Goal: Task Accomplishment & Management: Use online tool/utility

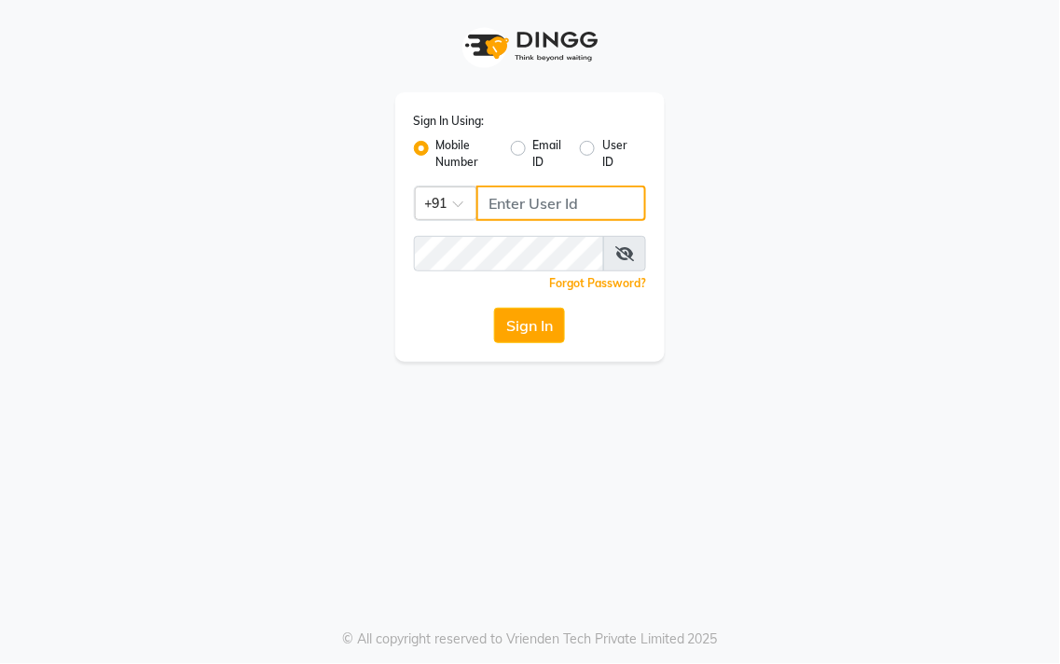
click at [501, 194] on input "Username" at bounding box center [562, 203] width 171 height 35
type input "5"
type input "8428442844"
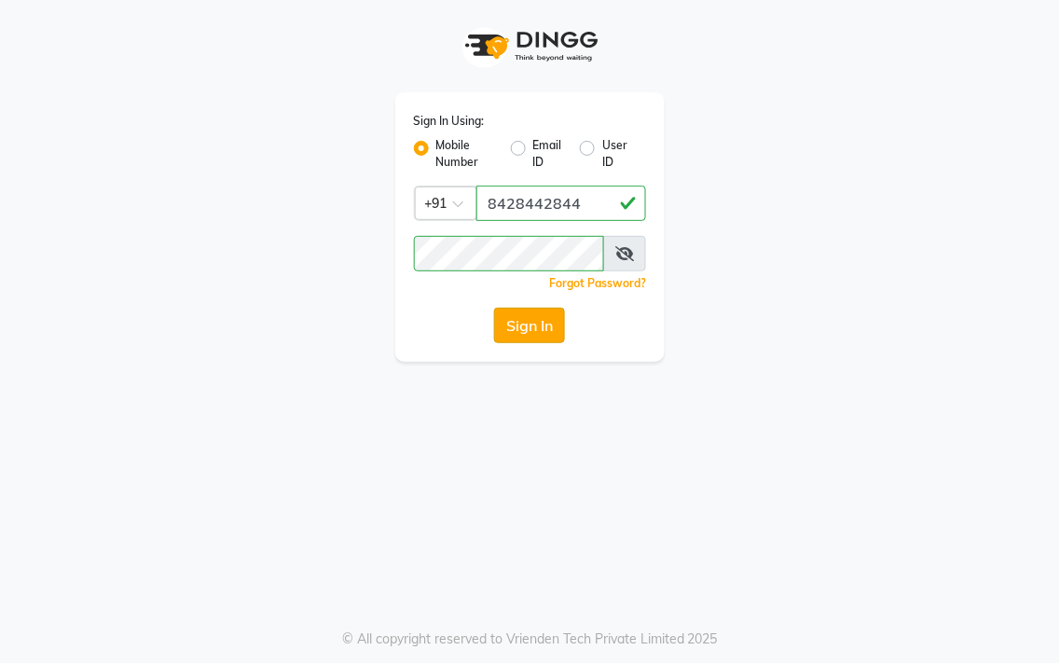
click at [504, 311] on button "Sign In" at bounding box center [529, 325] width 71 height 35
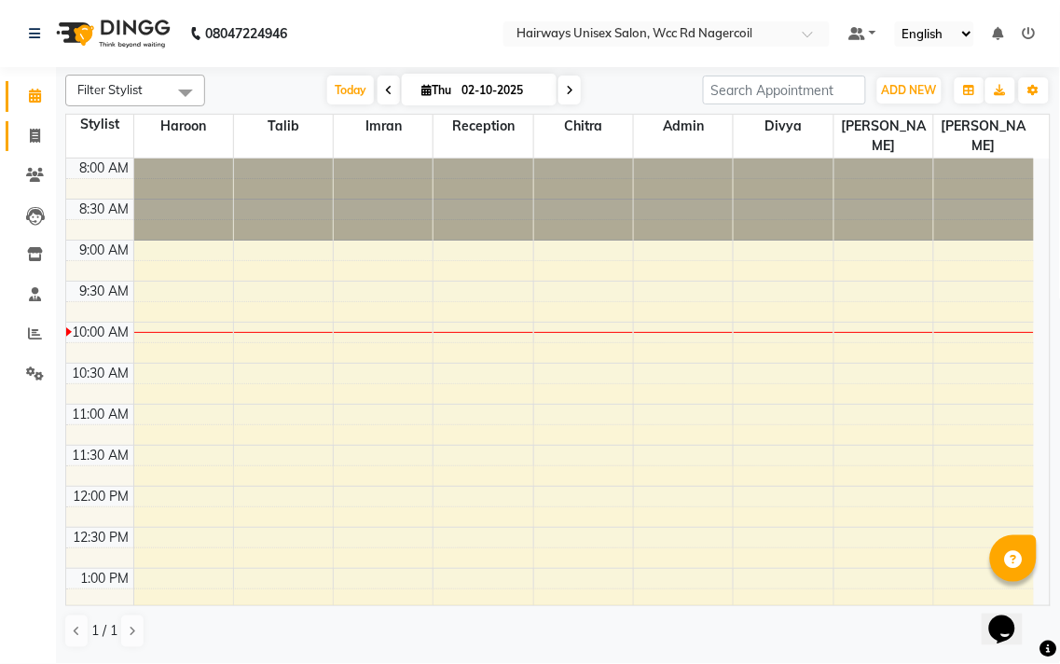
click at [35, 124] on link "Invoice" at bounding box center [28, 136] width 45 height 31
select select "6523"
select select "service"
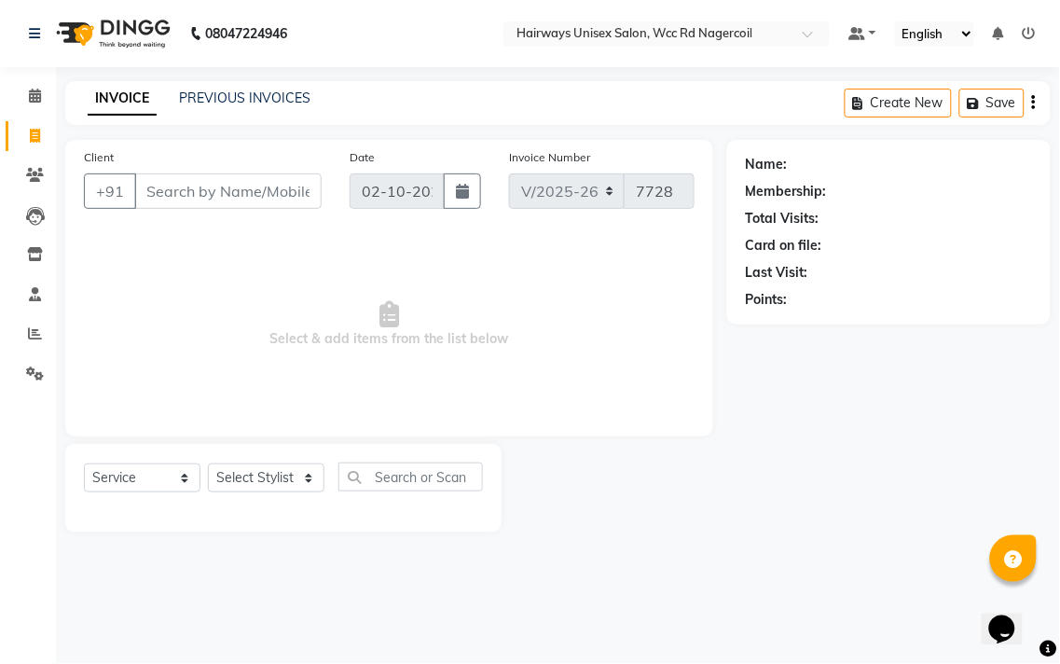
click at [248, 184] on input "Client" at bounding box center [227, 190] width 187 height 35
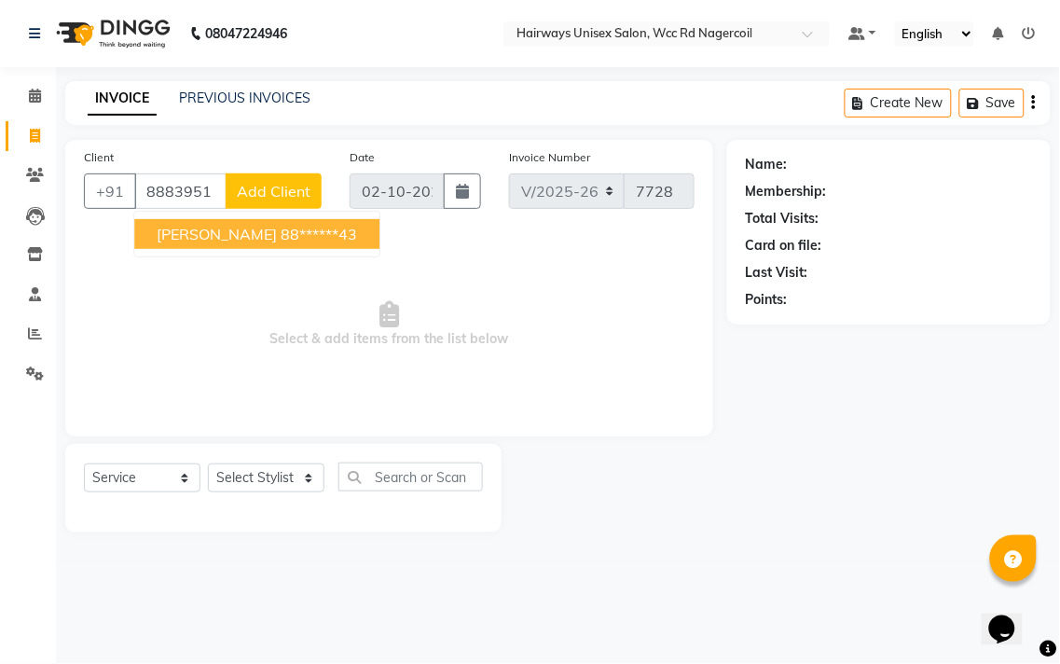
click at [281, 228] on ngb-highlight "88******43" at bounding box center [319, 234] width 76 height 19
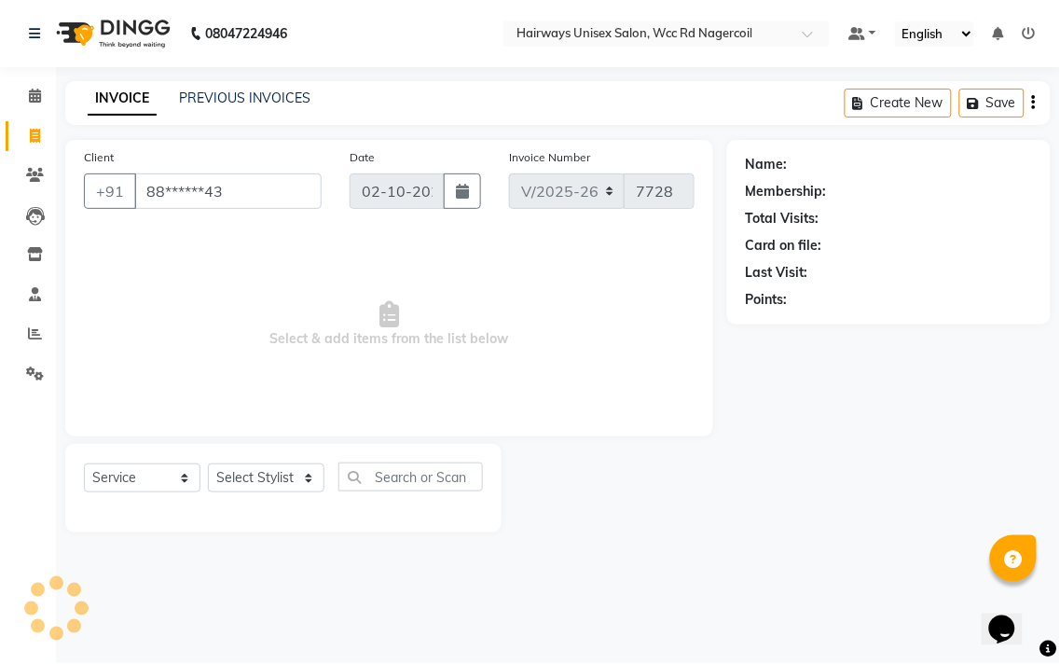
type input "88******43"
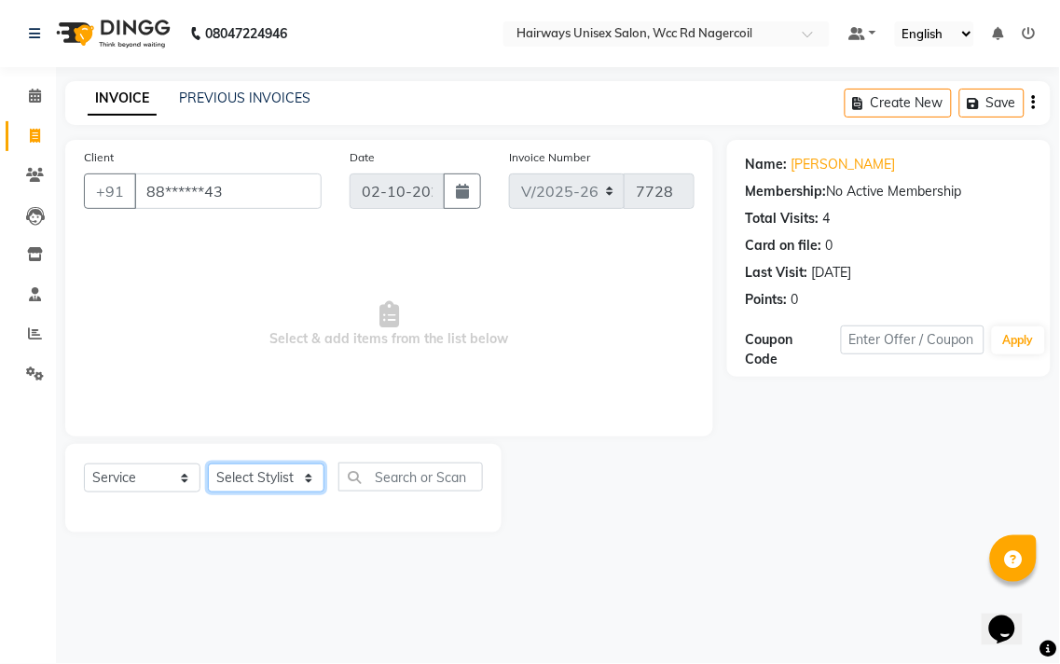
click at [249, 471] on select "Select Stylist Admin Chitra divya [PERSON_NAME] [PERSON_NAME] Reception [PERSON…" at bounding box center [266, 477] width 117 height 29
select select "67960"
click at [208, 464] on select "Select Stylist Admin Chitra divya [PERSON_NAME] [PERSON_NAME] Reception [PERSON…" at bounding box center [266, 477] width 117 height 29
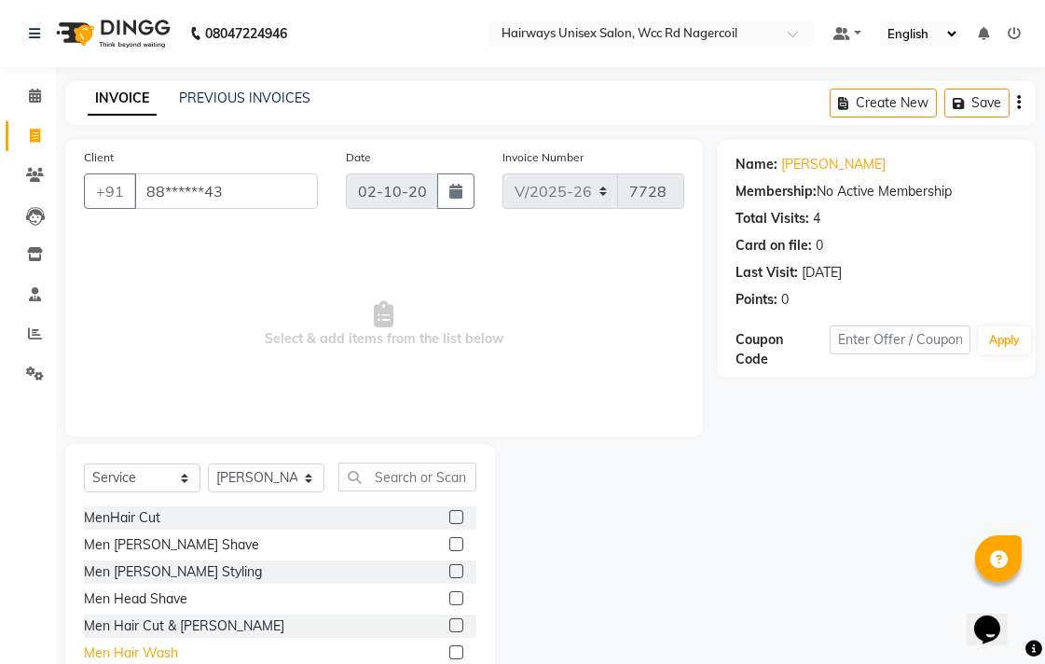
click at [164, 651] on div "Men Hair Wash" at bounding box center [131, 653] width 94 height 20
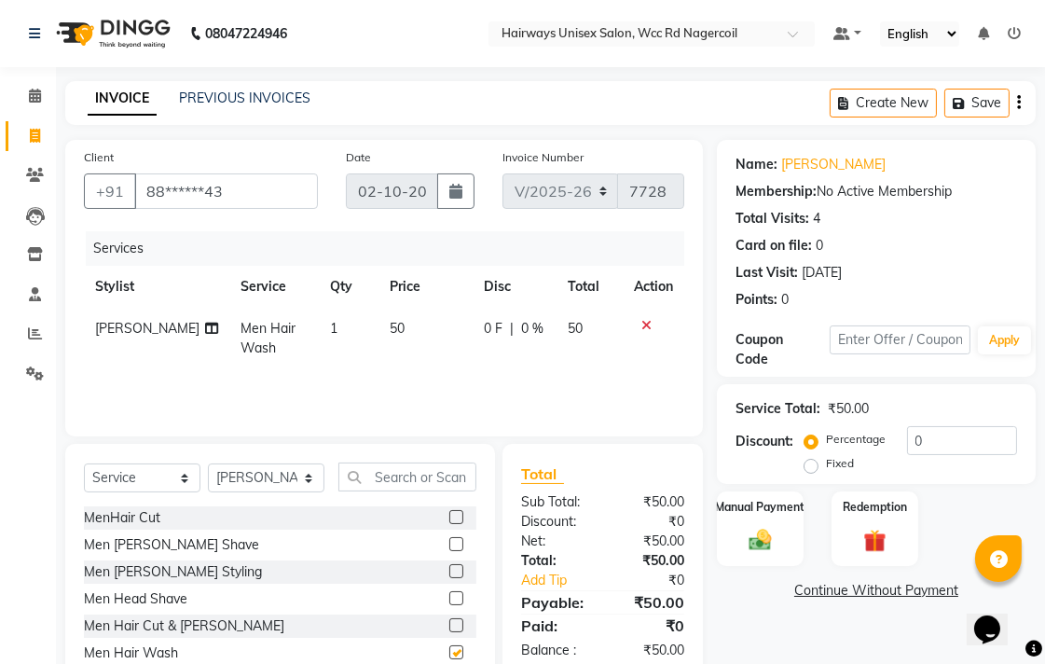
checkbox input "false"
click at [757, 532] on img at bounding box center [760, 539] width 38 height 27
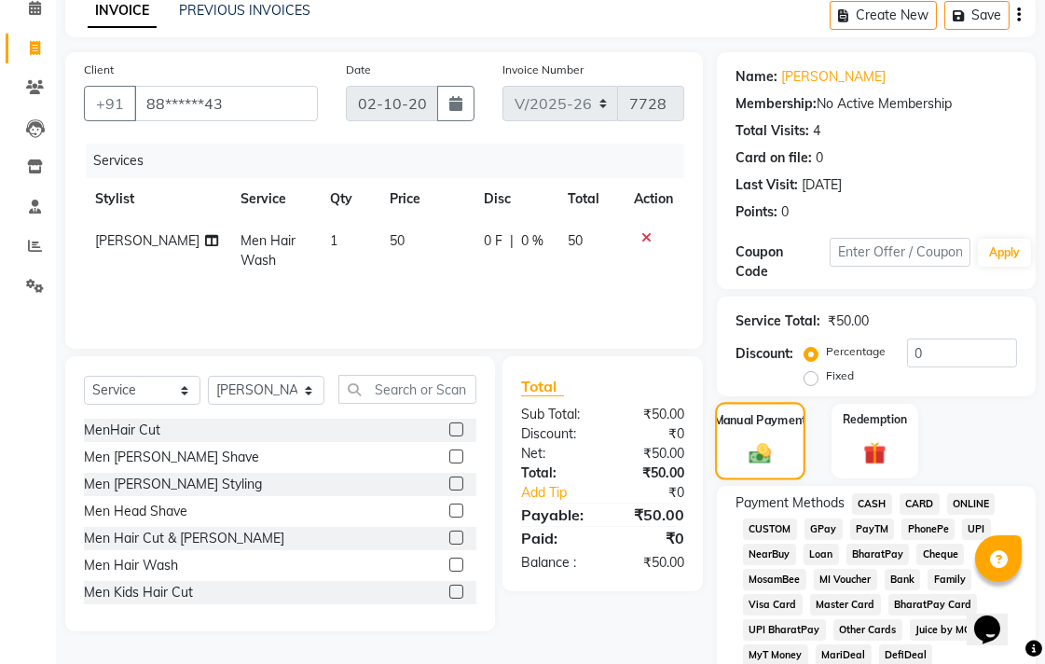
scroll to position [311, 0]
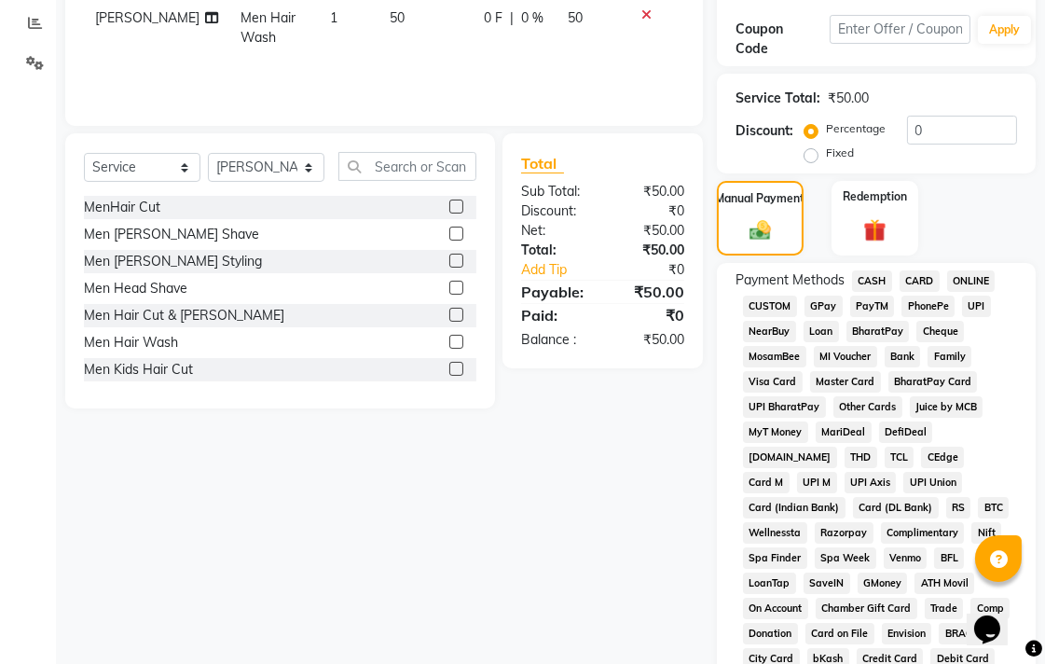
click at [980, 302] on span "UPI" at bounding box center [976, 306] width 29 height 21
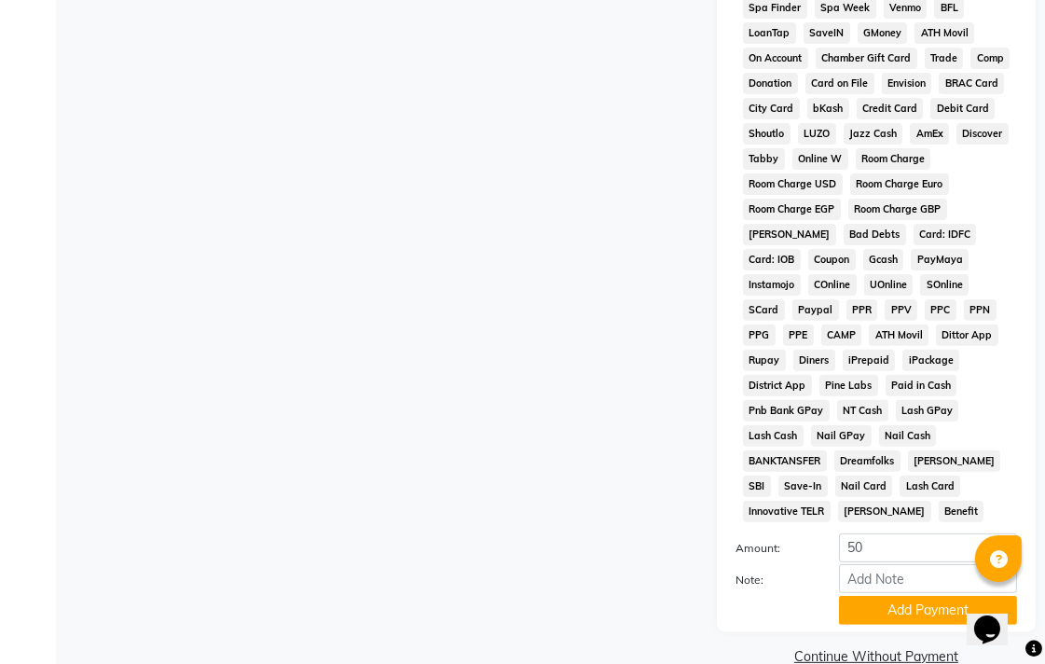
scroll to position [878, 0]
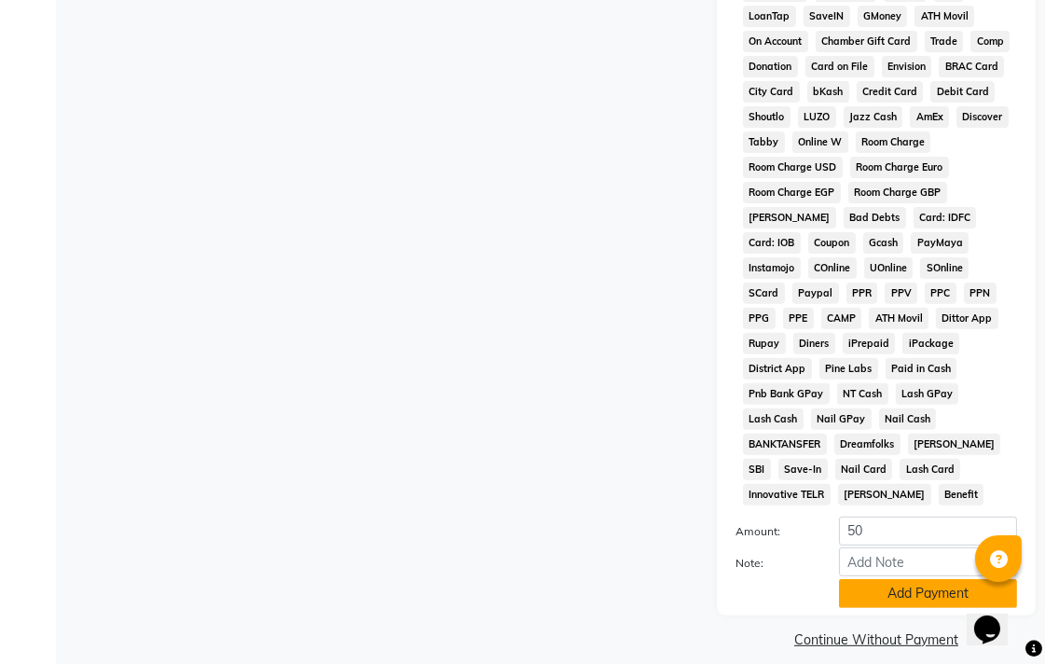
click at [899, 579] on button "Add Payment" at bounding box center [928, 593] width 178 height 29
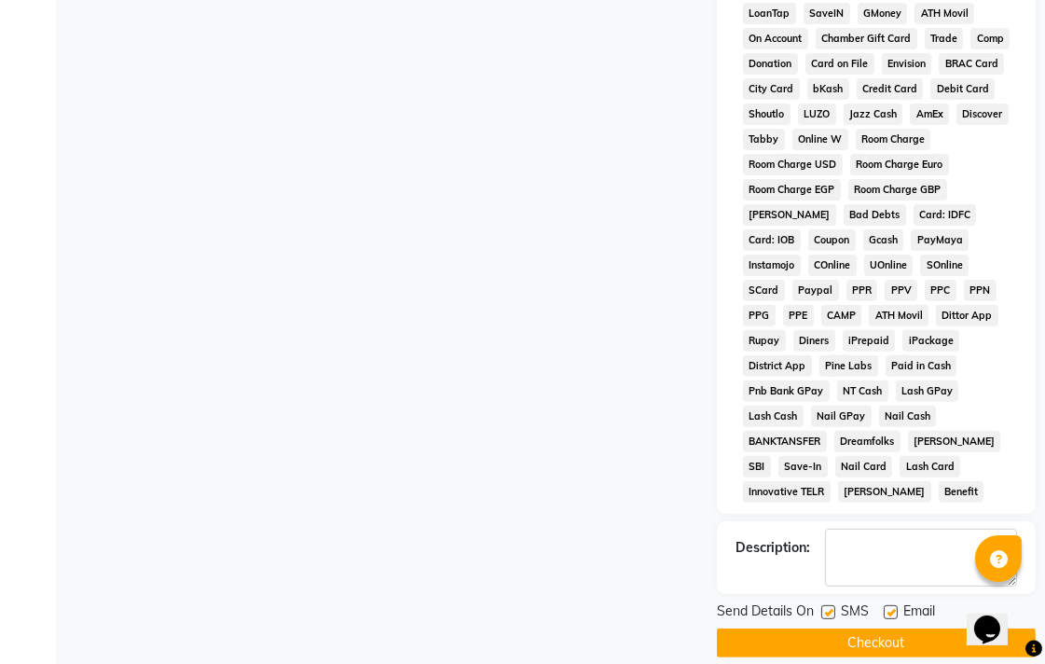
scroll to position [883, 0]
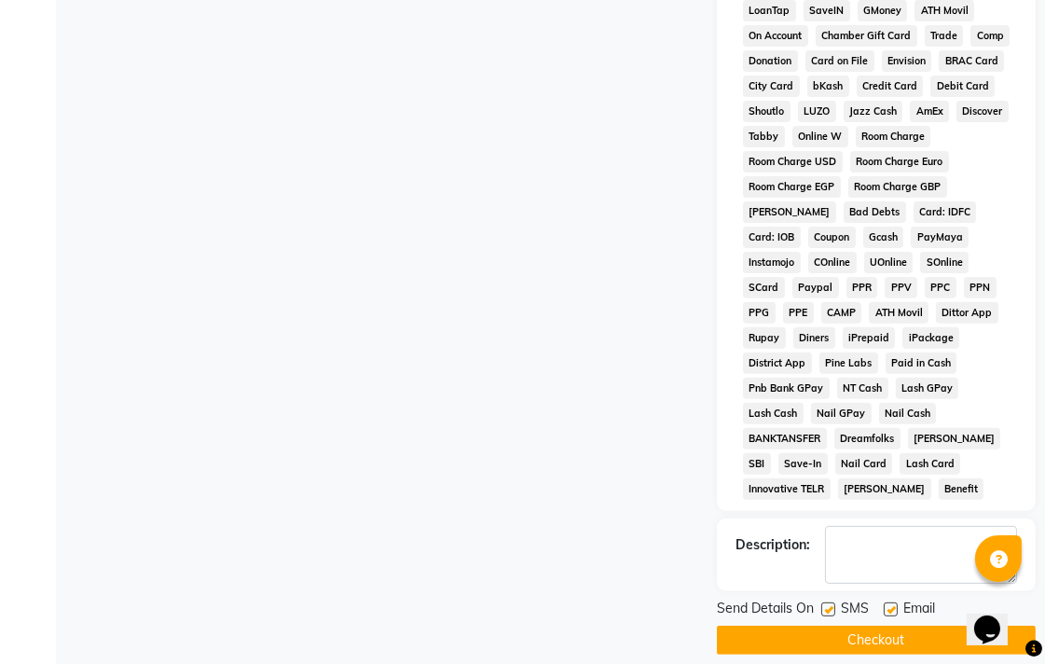
click at [891, 626] on button "Checkout" at bounding box center [876, 640] width 319 height 29
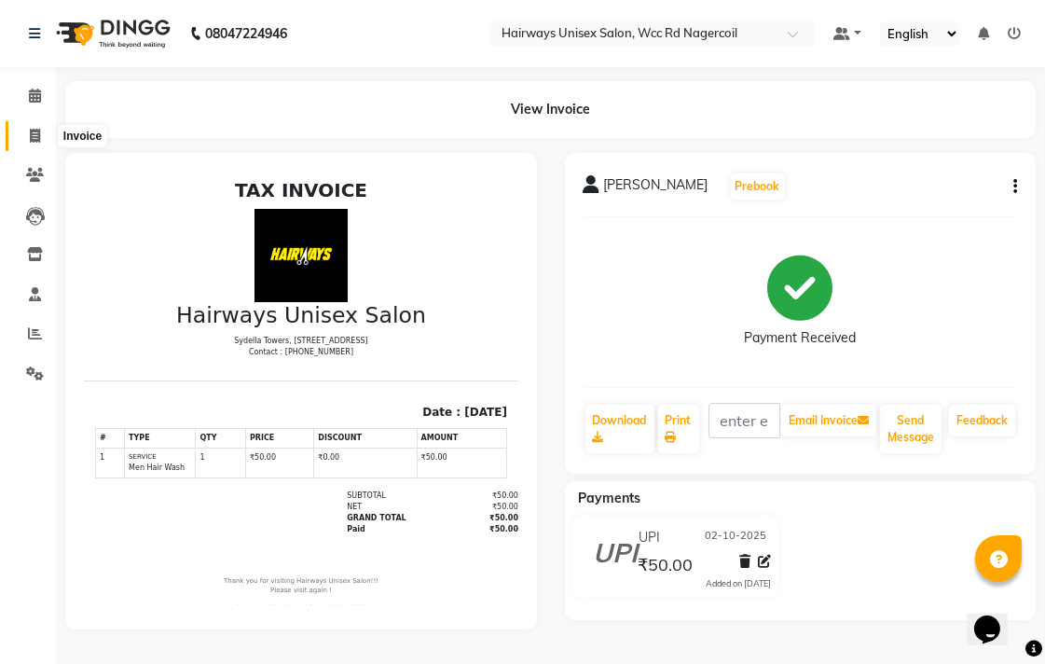
click at [30, 140] on icon at bounding box center [35, 136] width 10 height 14
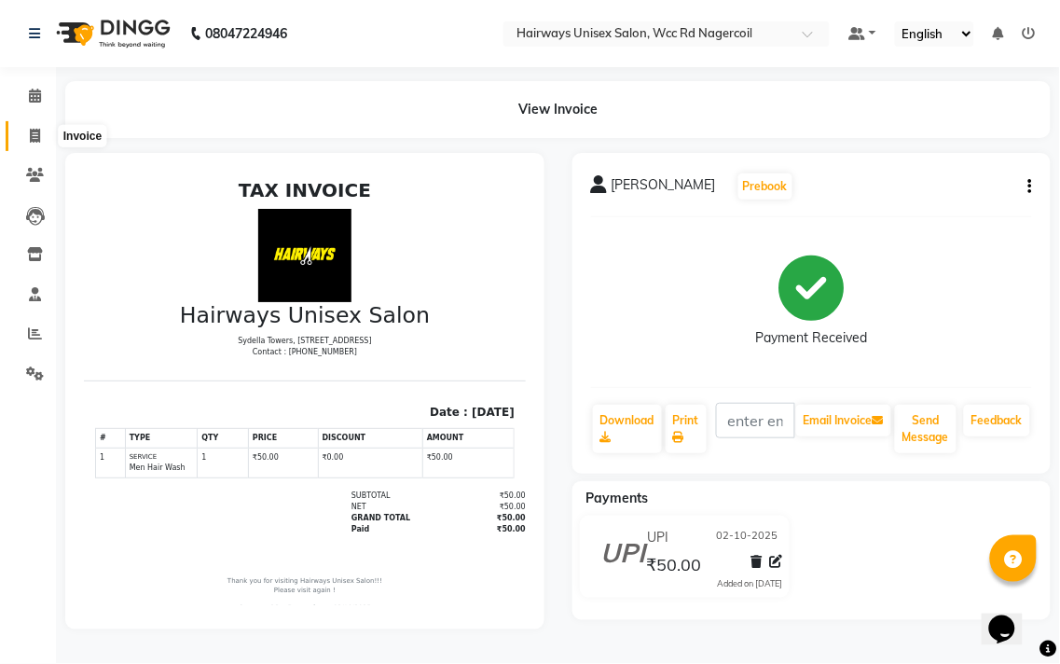
select select "service"
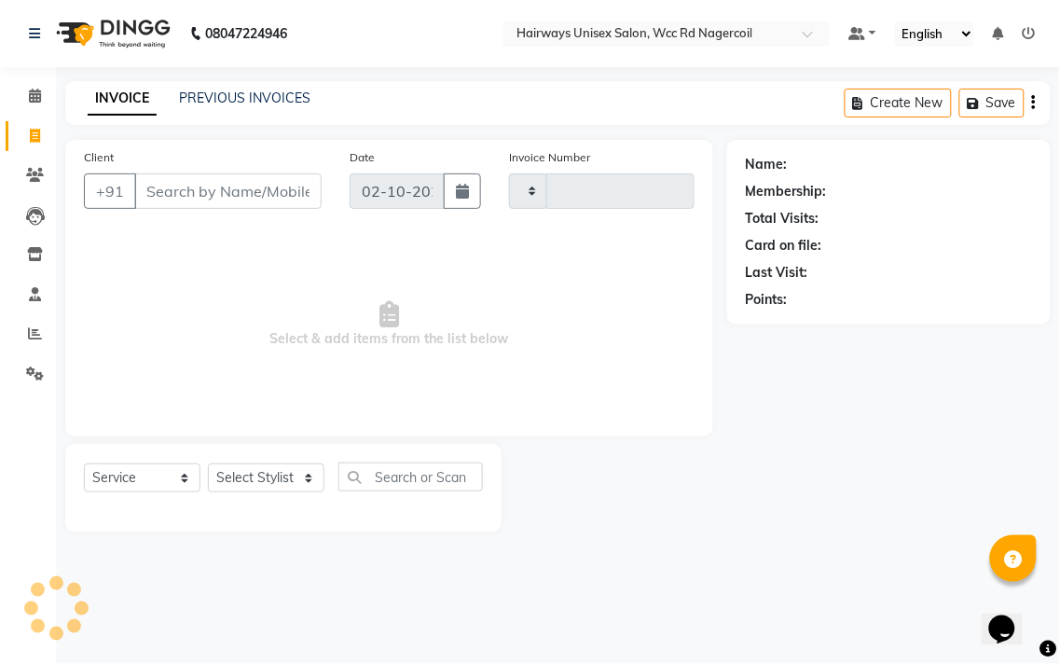
type input "7729"
select select "6523"
click at [268, 472] on select "Select Stylist" at bounding box center [266, 477] width 117 height 29
select select "49916"
click at [208, 464] on select "Select Stylist Admin Chitra divya [PERSON_NAME] [PERSON_NAME] Reception [PERSON…" at bounding box center [266, 477] width 117 height 29
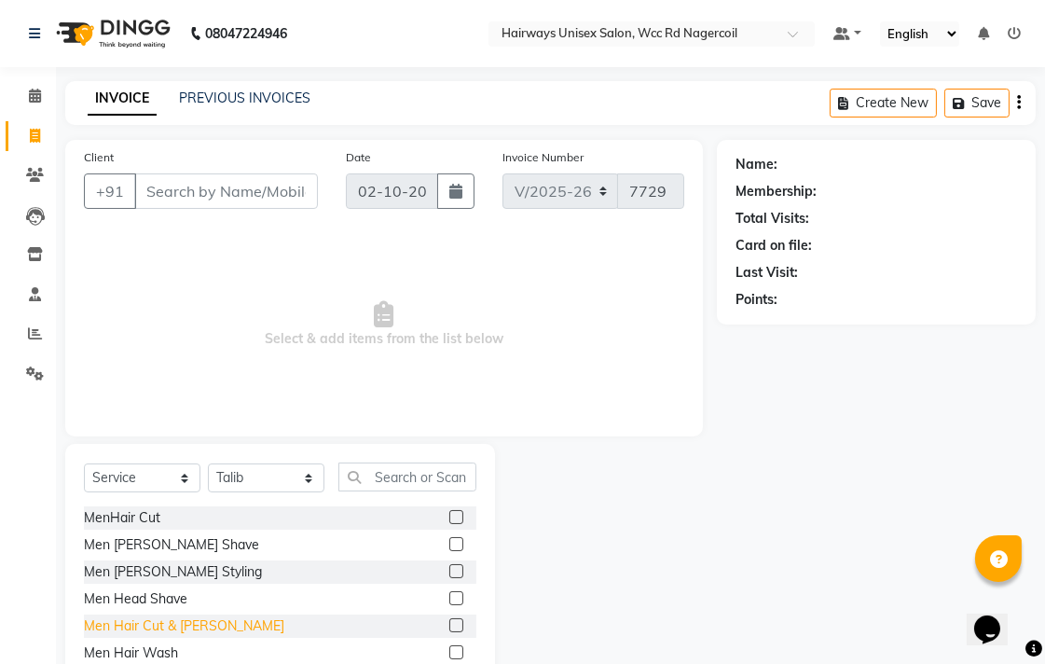
click at [165, 621] on div "Men Hair Cut & [PERSON_NAME]" at bounding box center [184, 626] width 200 height 20
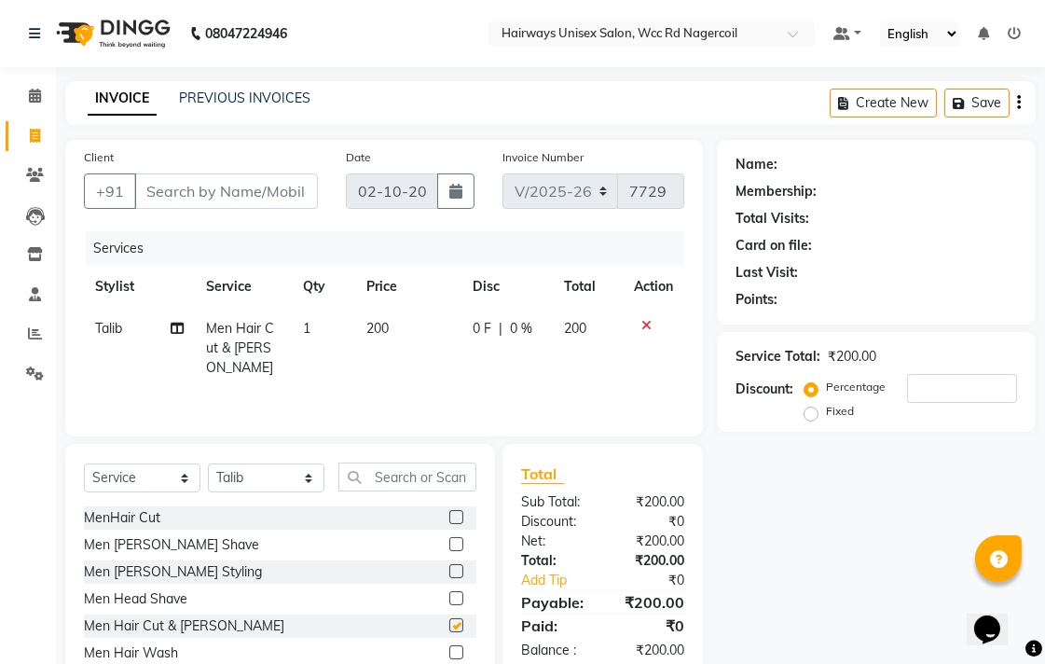
checkbox input "false"
click at [227, 197] on input "Client" at bounding box center [226, 190] width 184 height 35
type input "9"
type input "0"
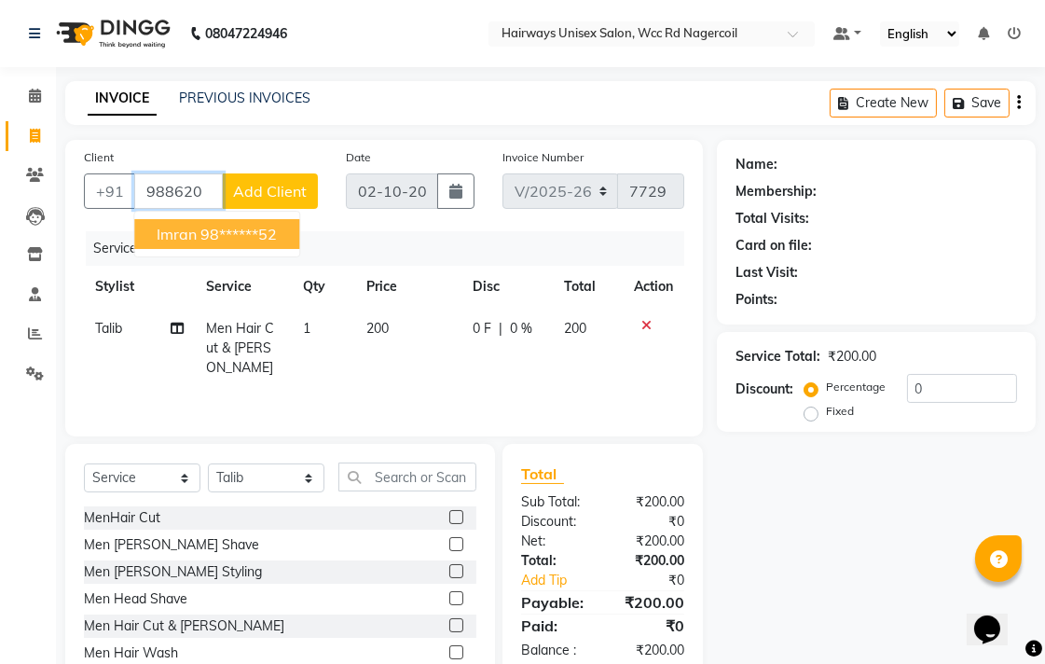
click at [208, 236] on ngb-highlight "98******52" at bounding box center [238, 234] width 76 height 19
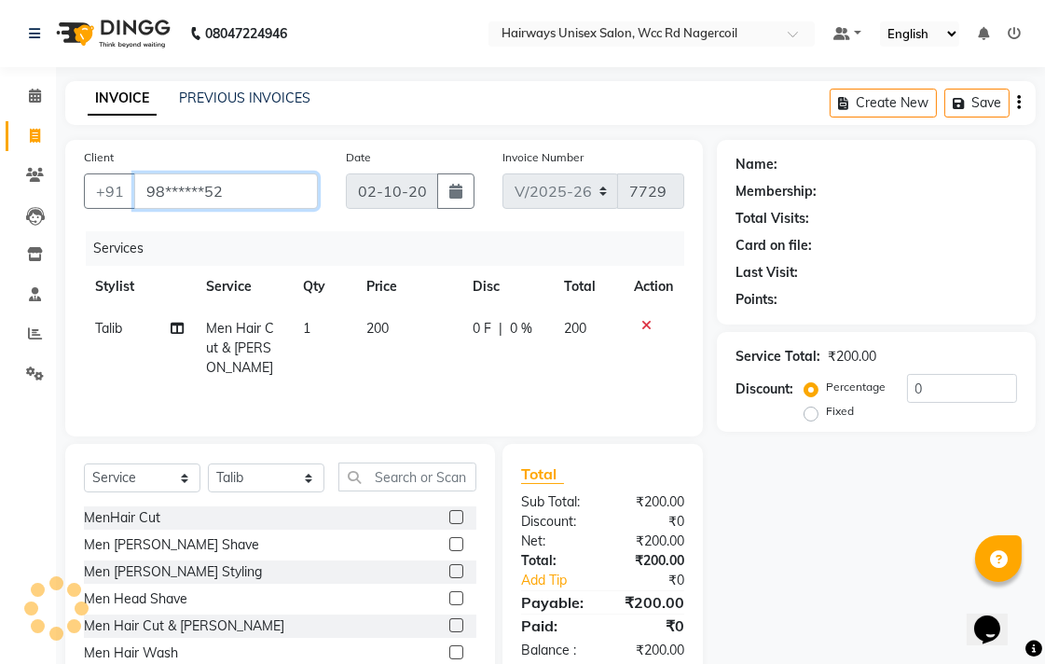
type input "98******52"
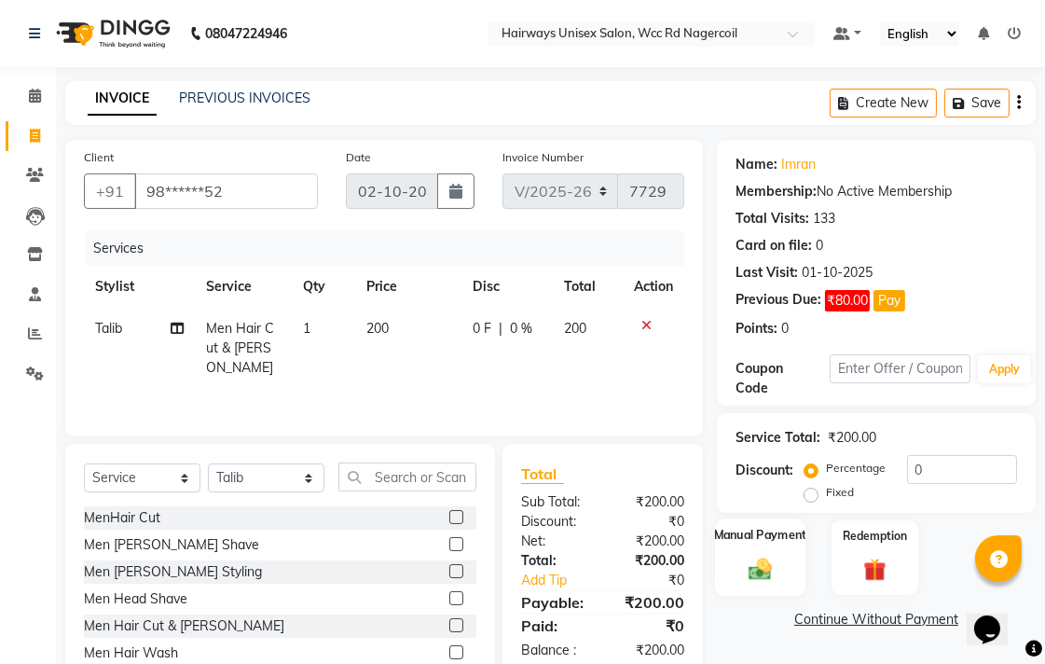
click at [740, 570] on div "Manual Payment" at bounding box center [760, 557] width 90 height 78
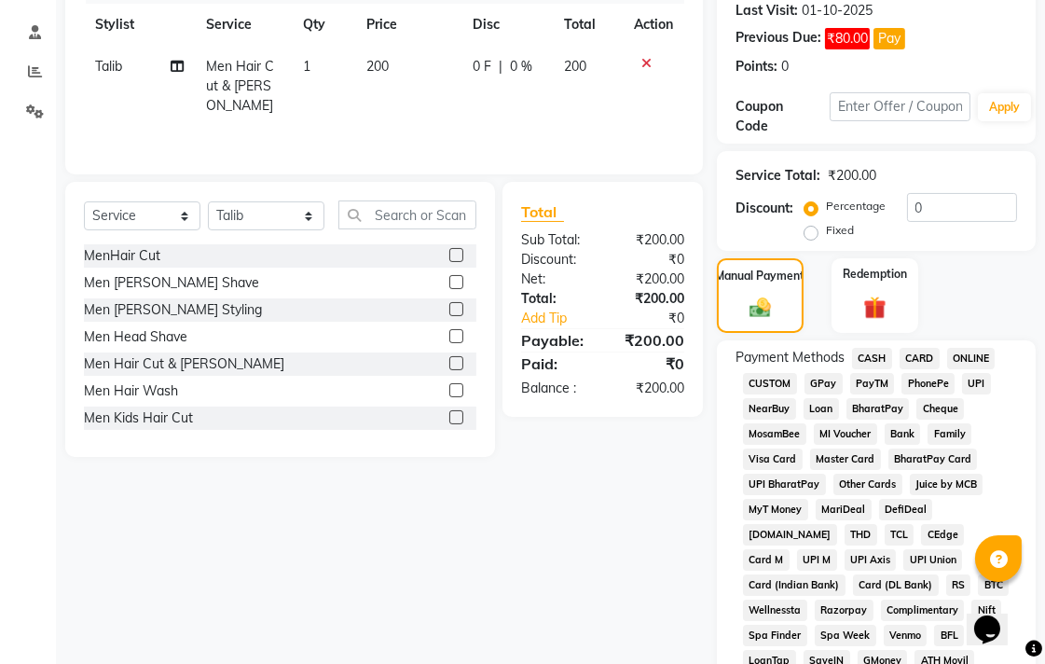
scroll to position [414, 0]
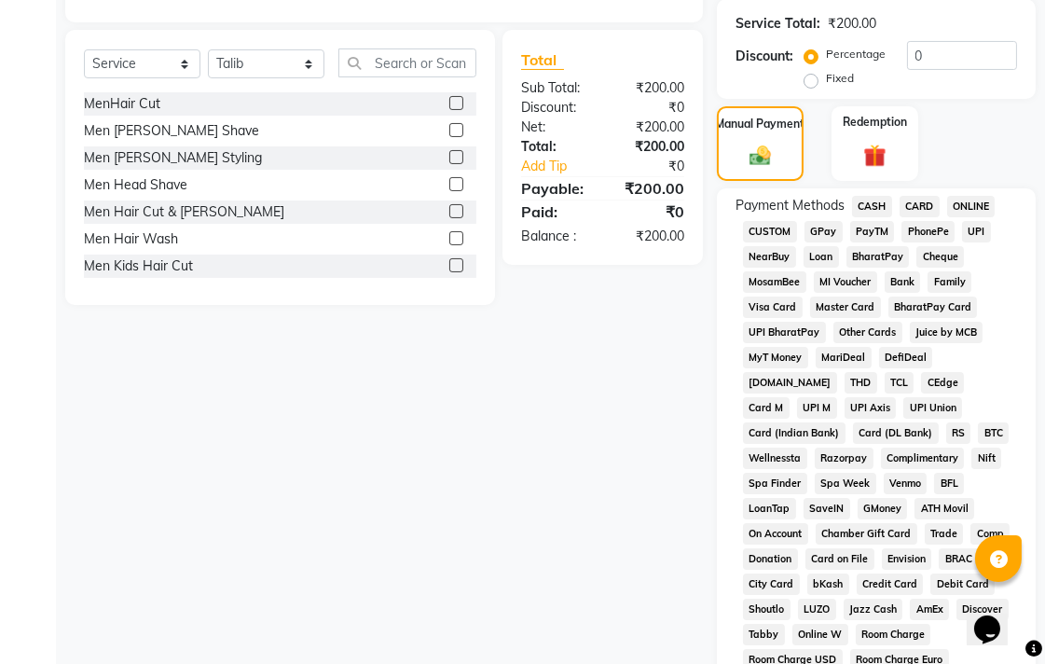
click at [976, 231] on span "UPI" at bounding box center [976, 231] width 29 height 21
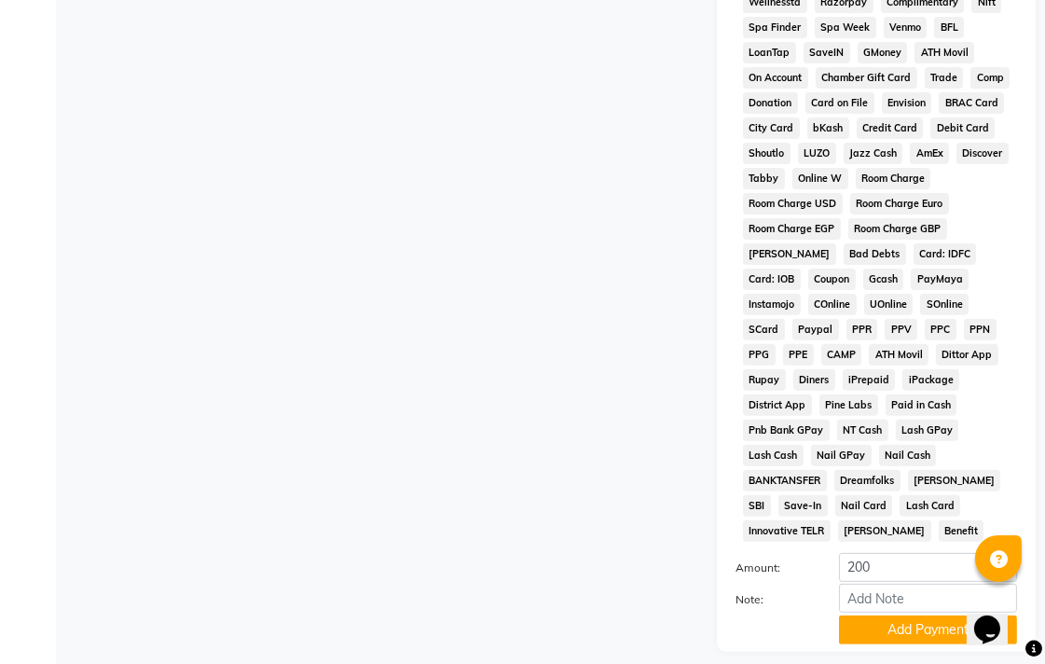
scroll to position [906, 0]
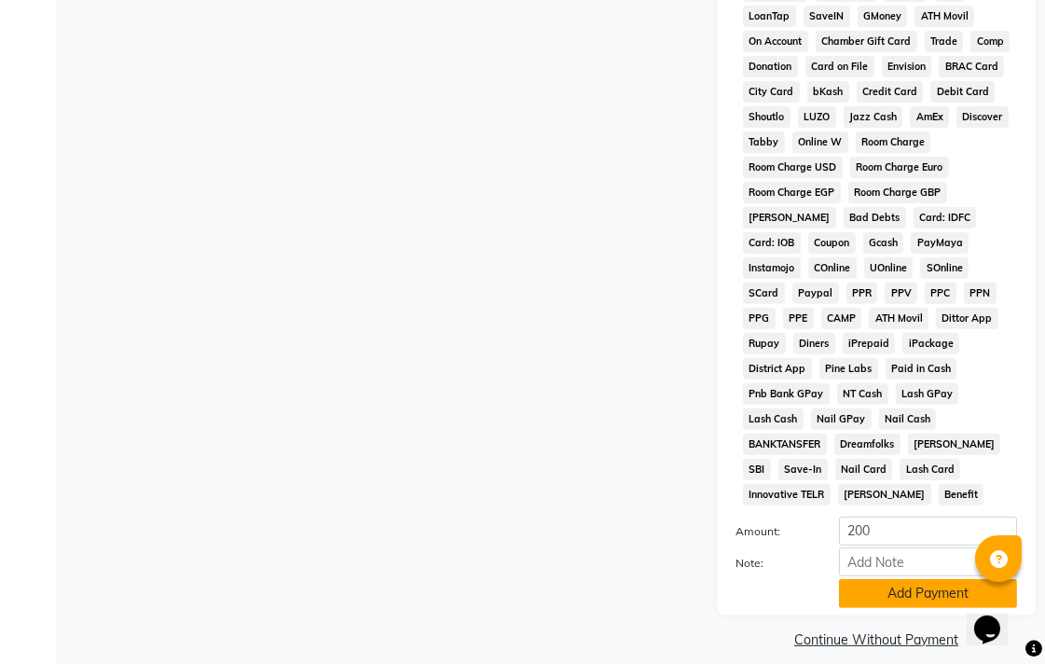
click at [856, 579] on button "Add Payment" at bounding box center [928, 593] width 178 height 29
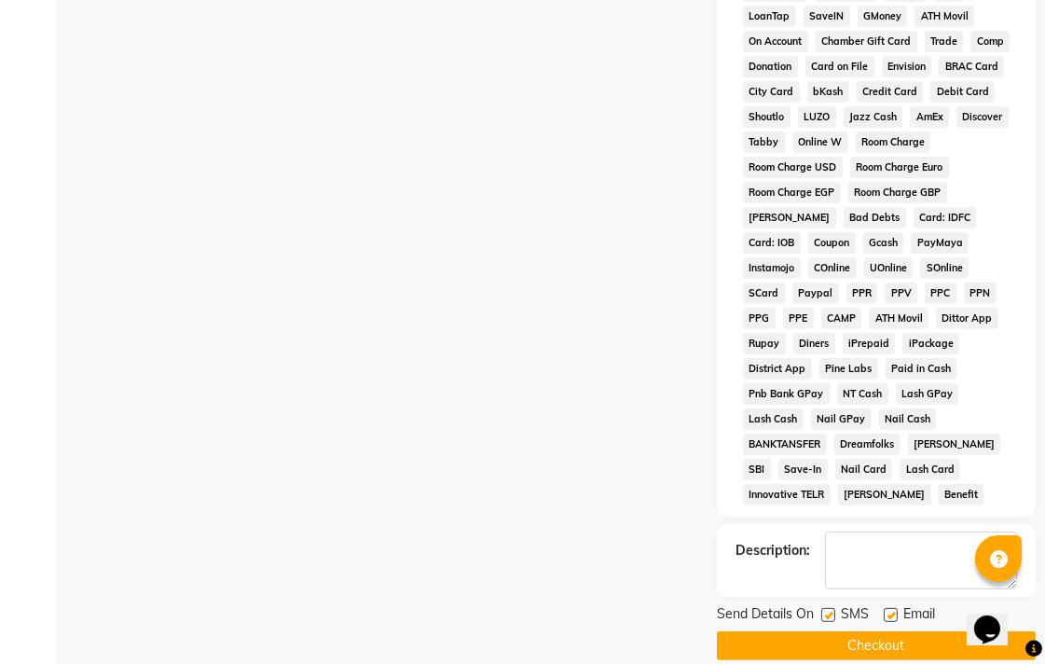
click at [833, 608] on label at bounding box center [829, 615] width 14 height 14
click at [833, 610] on input "checkbox" at bounding box center [828, 616] width 12 height 12
checkbox input "false"
click at [886, 608] on label at bounding box center [891, 615] width 14 height 14
click at [886, 610] on input "checkbox" at bounding box center [890, 616] width 12 height 12
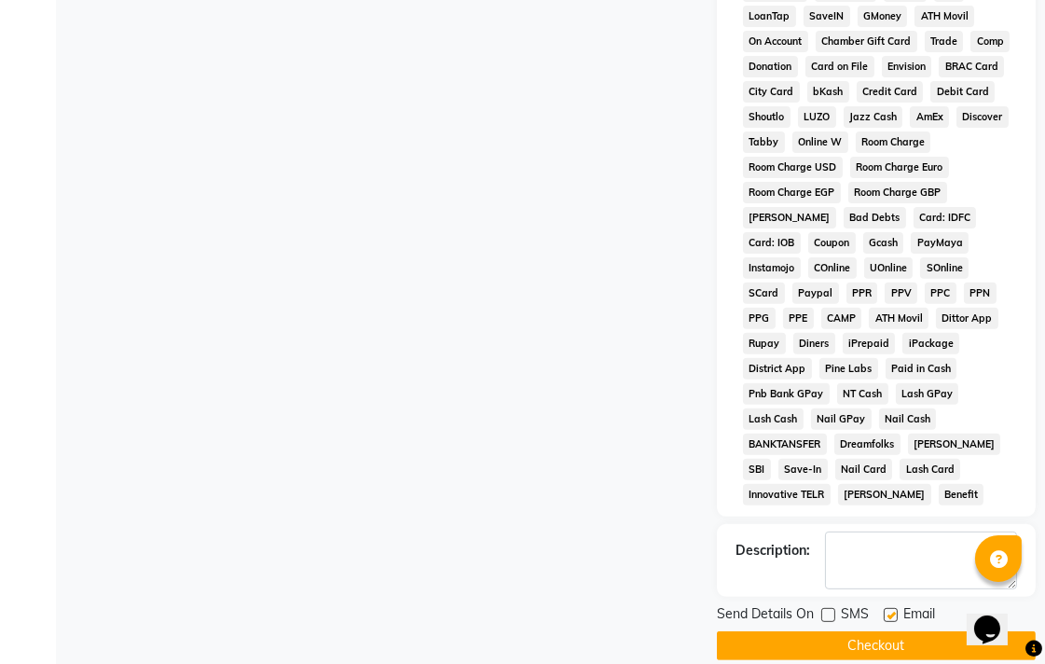
checkbox input "false"
click at [869, 631] on button "Checkout" at bounding box center [876, 645] width 319 height 29
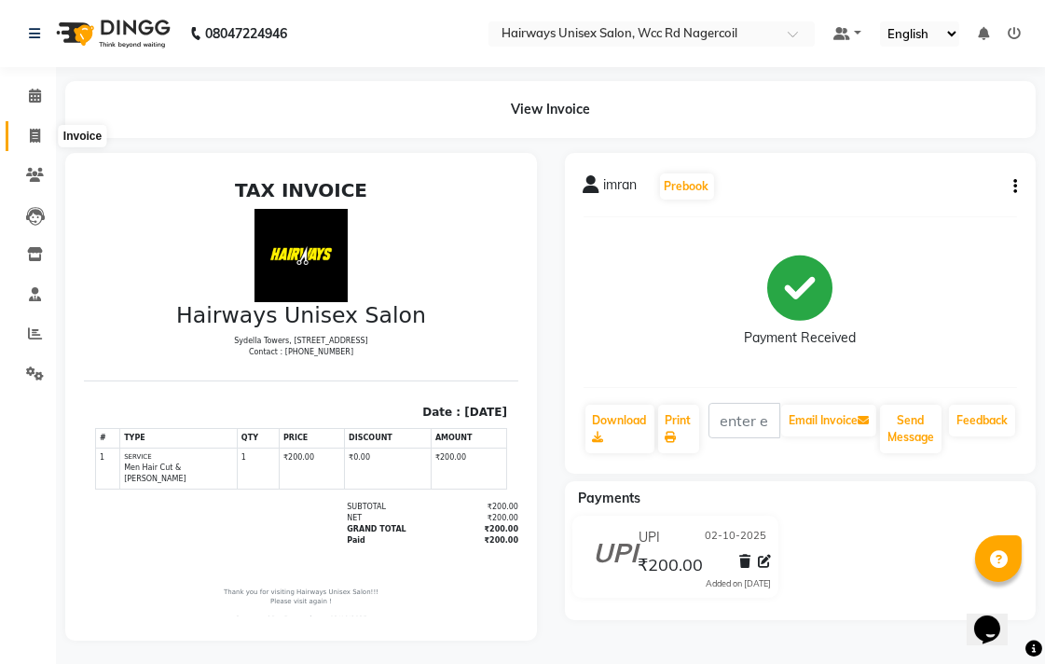
click at [35, 131] on icon at bounding box center [35, 136] width 10 height 14
select select "service"
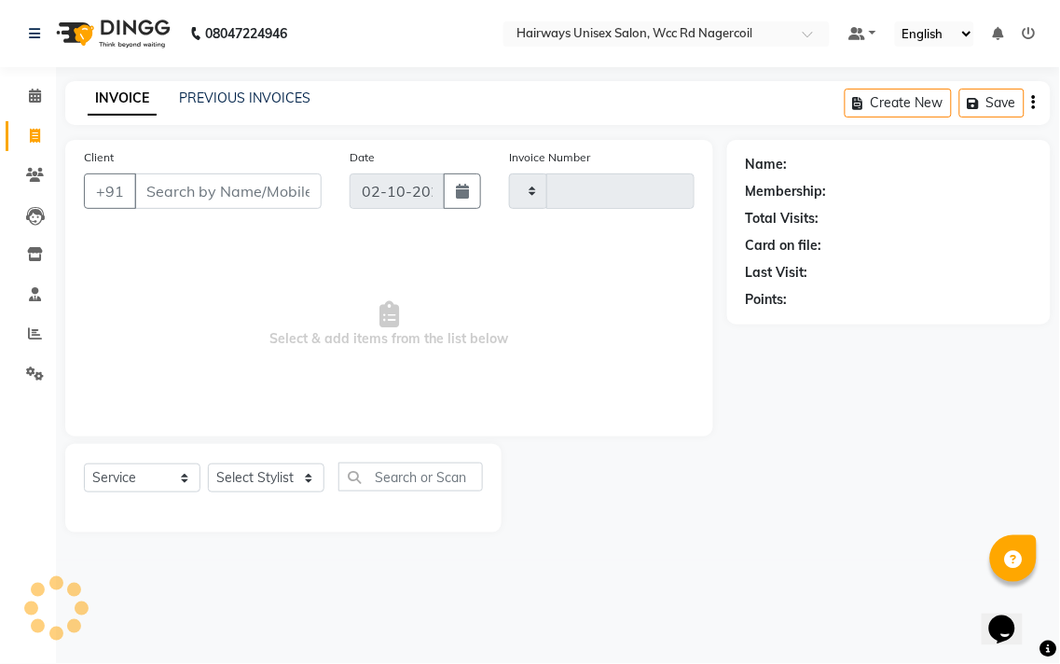
type input "7730"
select select "6523"
click at [244, 474] on select "Select Stylist Admin Chitra divya [PERSON_NAME] [PERSON_NAME] Reception [PERSON…" at bounding box center [266, 477] width 117 height 29
click at [862, 504] on div "Name: Membership: Total Visits: Card on file: Last Visit: Points:" at bounding box center [896, 336] width 338 height 393
click at [30, 336] on icon at bounding box center [35, 333] width 14 height 14
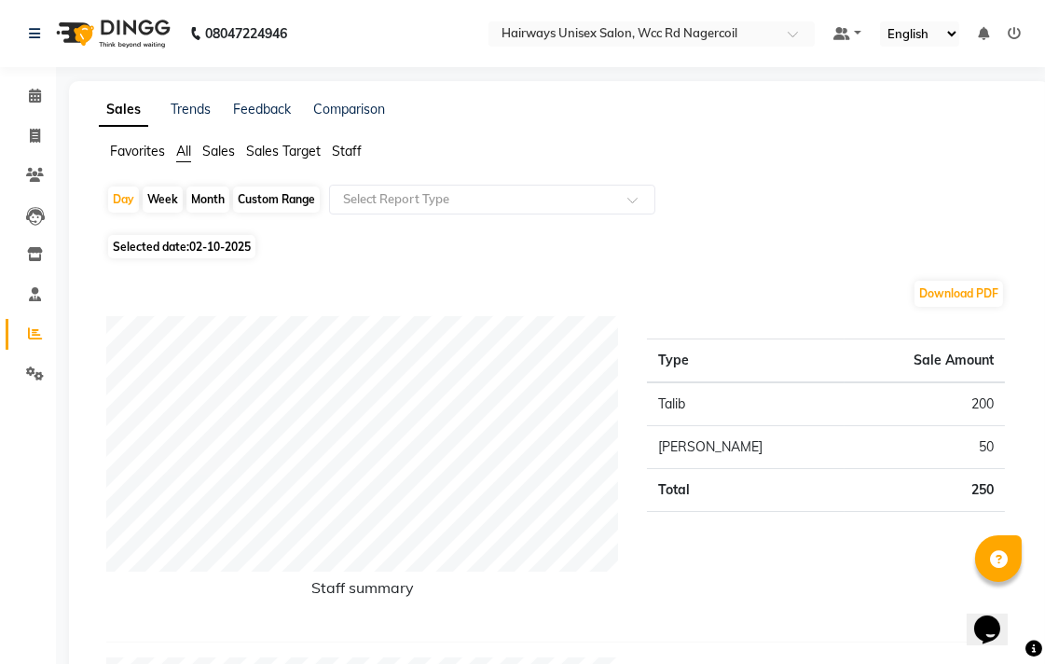
click at [164, 198] on div "Week" at bounding box center [163, 200] width 40 height 26
select select "10"
select select "2025"
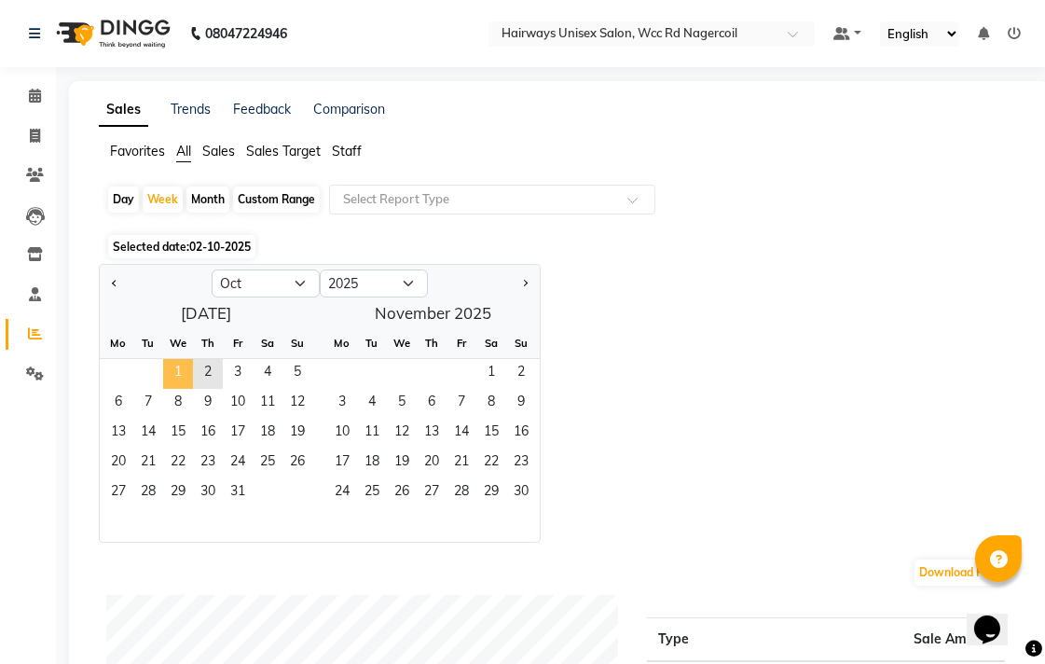
click at [173, 379] on span "1" at bounding box center [178, 374] width 30 height 30
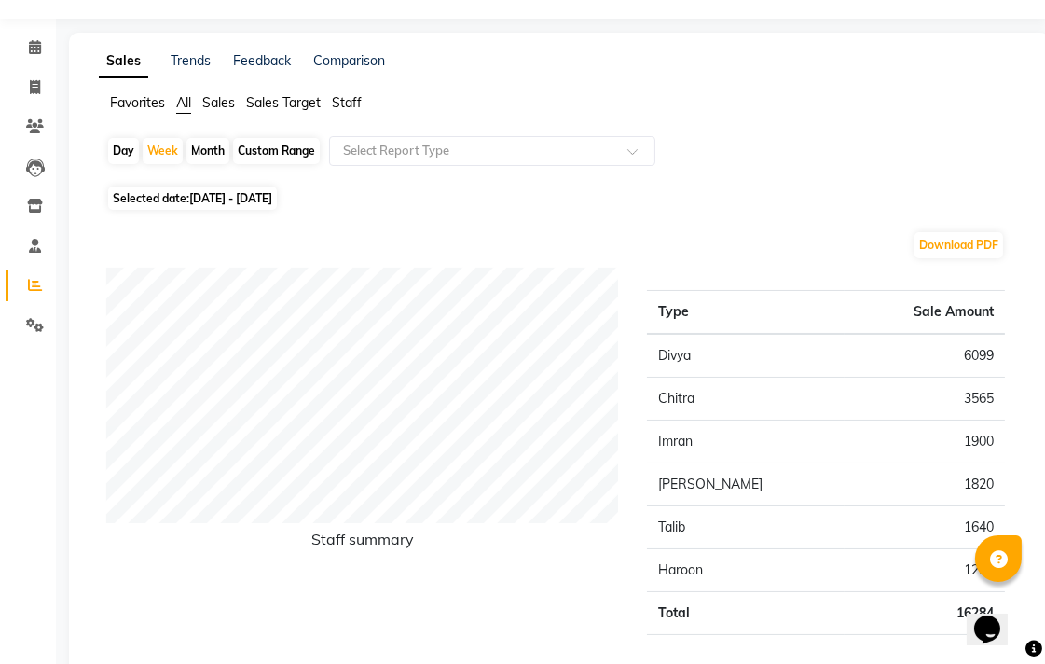
scroll to position [47, 0]
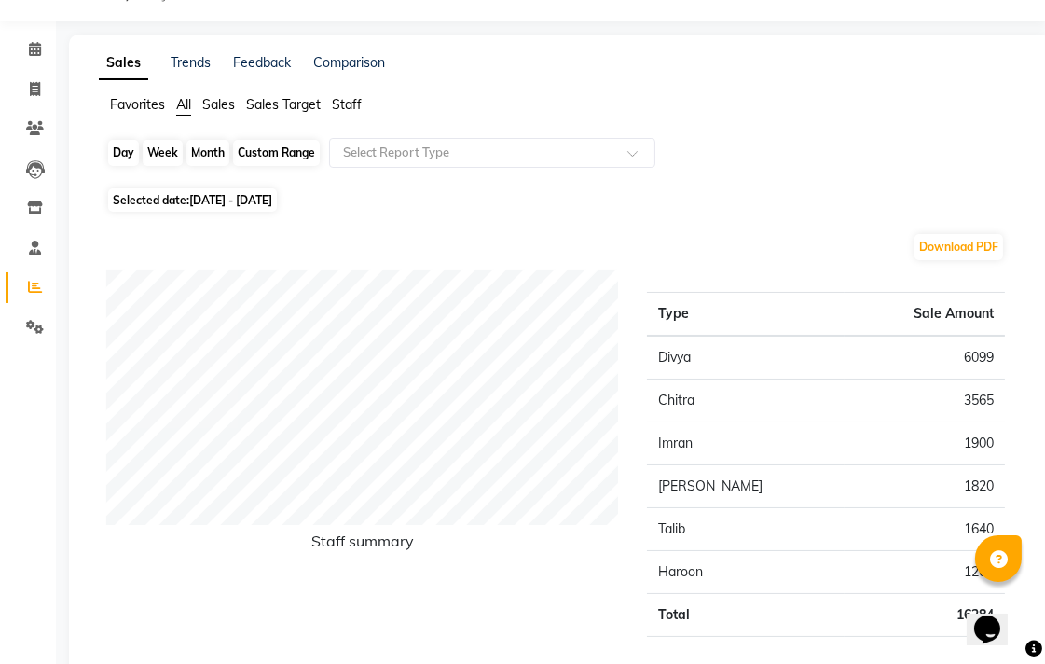
click at [172, 161] on div "Week" at bounding box center [163, 153] width 40 height 26
select select "10"
select select "2025"
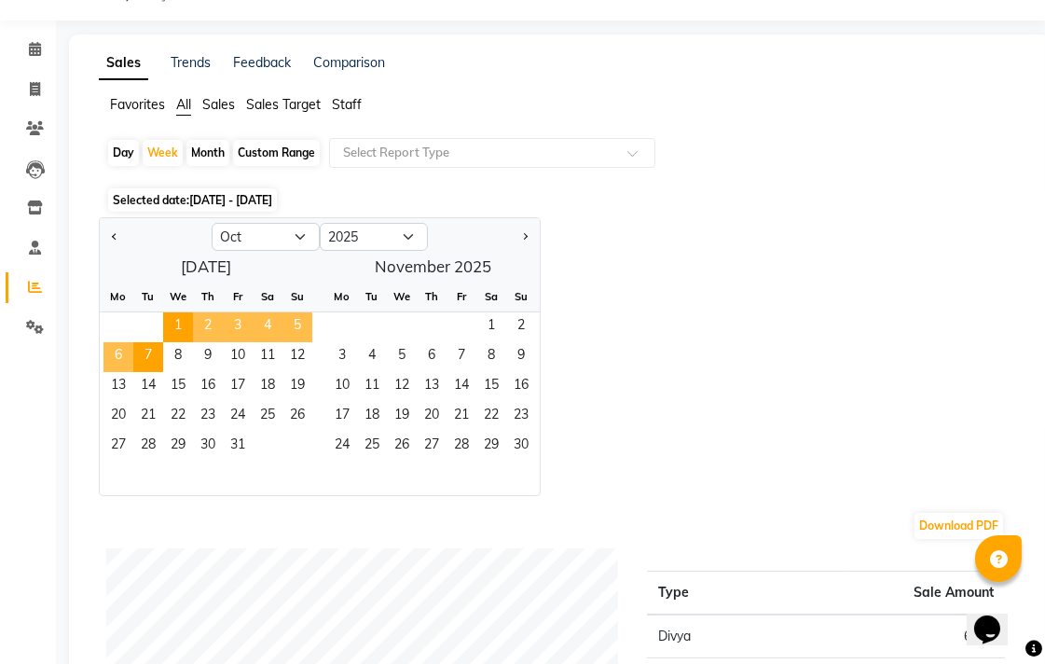
click at [200, 323] on span "2" at bounding box center [208, 327] width 30 height 30
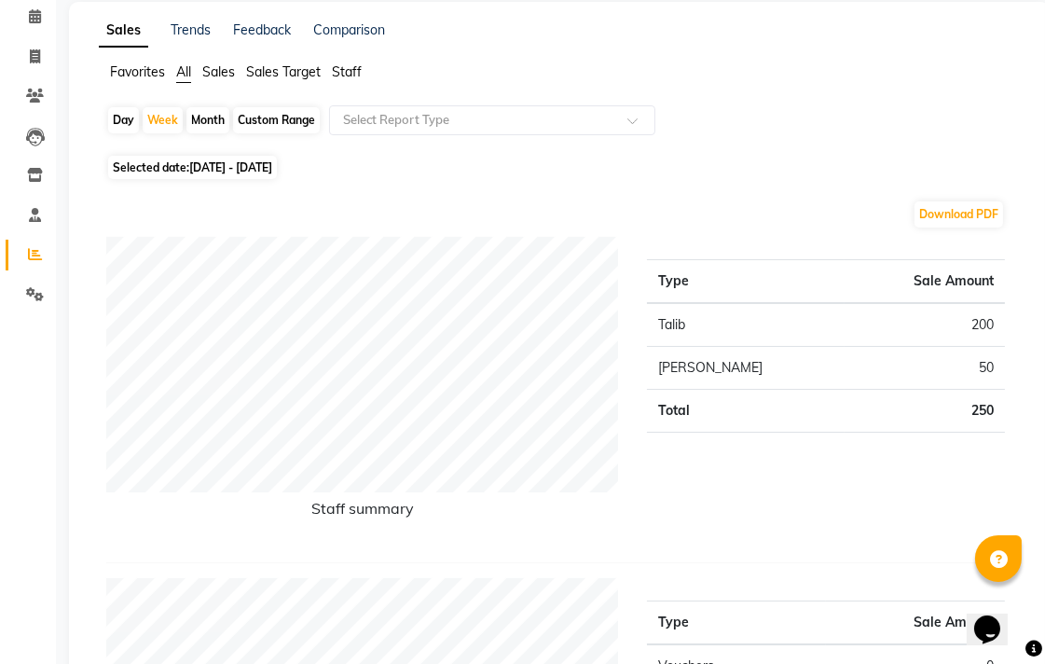
scroll to position [78, 0]
click at [40, 11] on span at bounding box center [35, 17] width 33 height 21
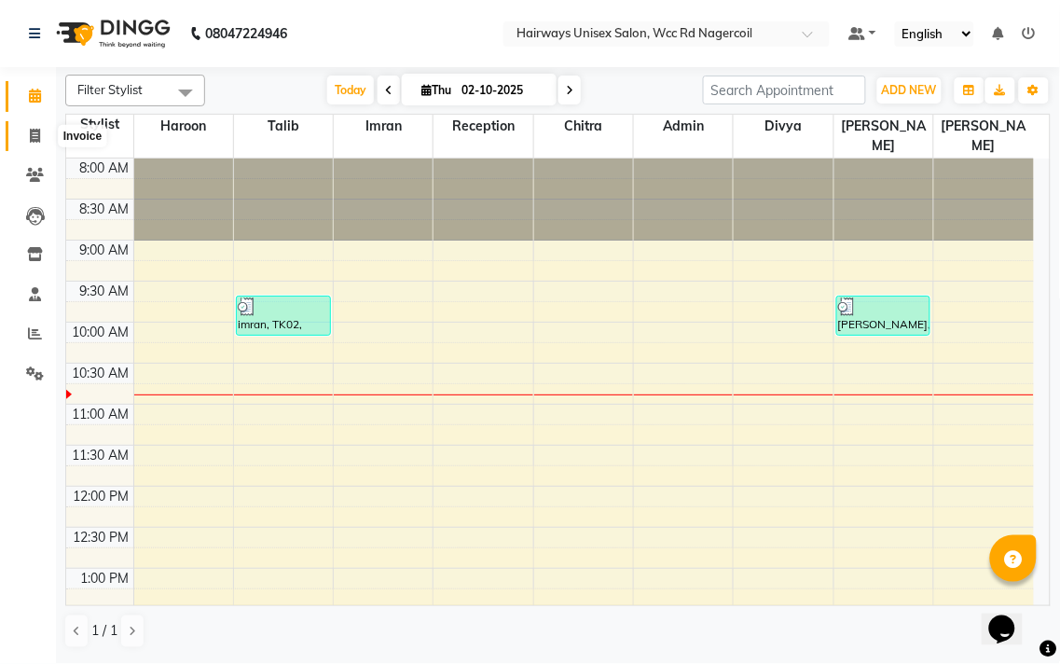
click at [20, 127] on span at bounding box center [35, 136] width 33 height 21
select select "service"
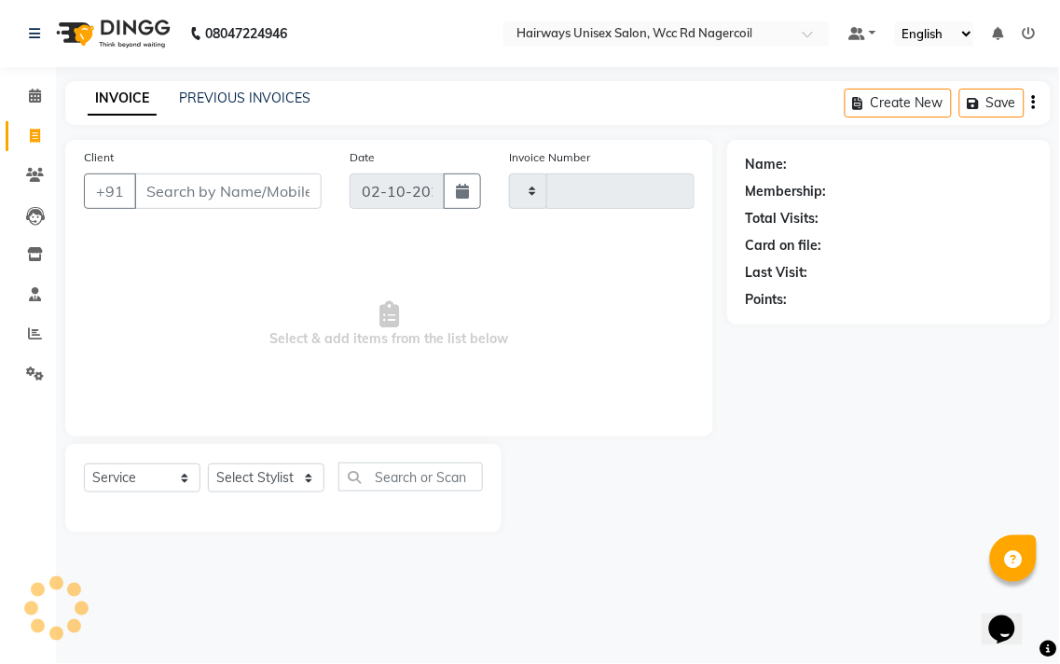
type input "7730"
select select "6523"
click at [35, 329] on icon at bounding box center [35, 333] width 14 height 14
